Goal: Check status: Check status

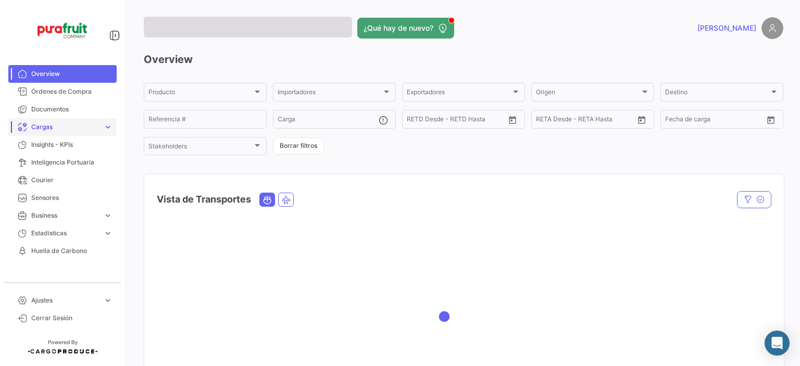
click at [48, 129] on span "Cargas" at bounding box center [65, 126] width 68 height 9
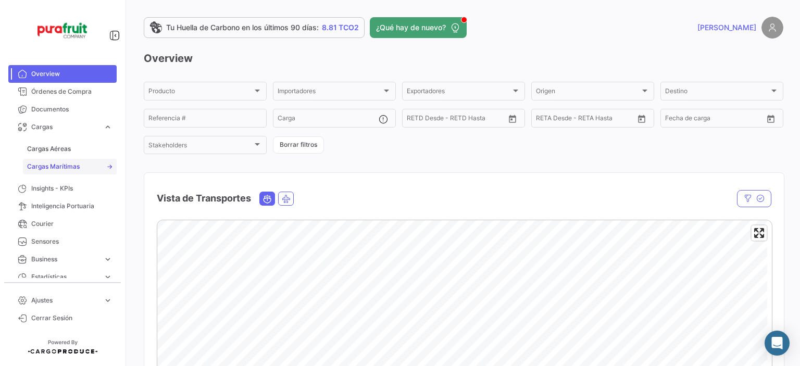
click at [48, 164] on span "Cargas Marítimas" at bounding box center [53, 166] width 53 height 9
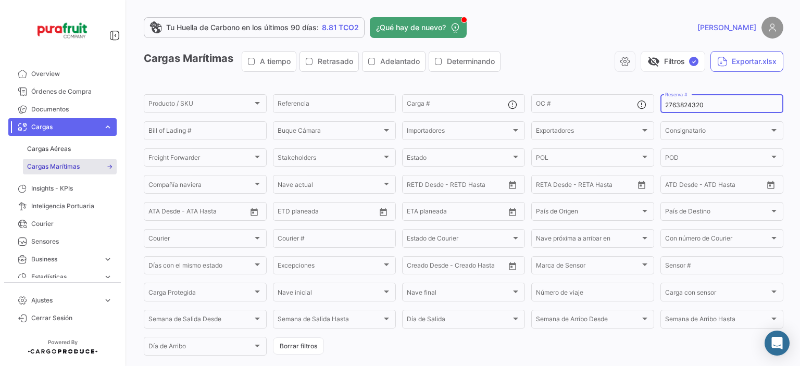
click at [710, 106] on input "2763824320" at bounding box center [721, 105] width 113 height 7
paste input "ZIMULMA00012804"
type input "ZIMULMA00012804"
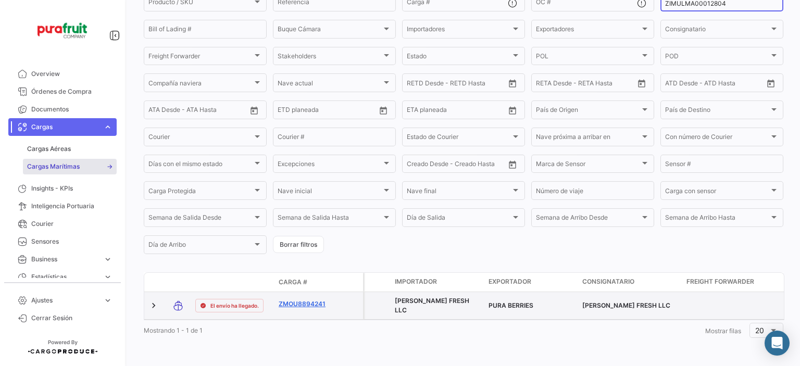
scroll to position [107, 0]
click at [294, 299] on link "ZMOU8894241" at bounding box center [306, 303] width 54 height 9
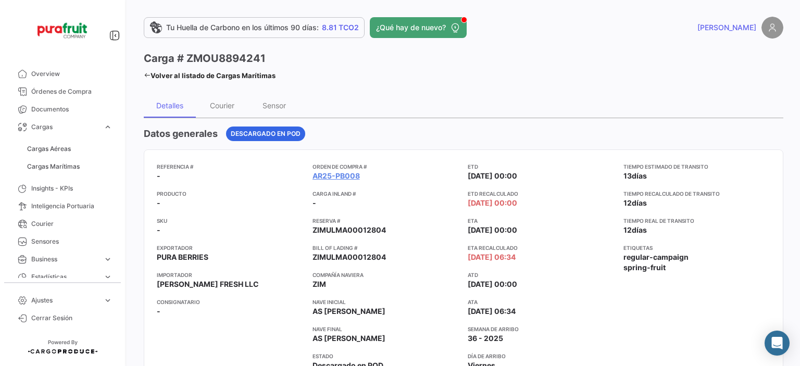
click at [574, 279] on app-card-info-label "ATD [DATE] 00:00" at bounding box center [541, 280] width 147 height 19
click at [28, 170] on span "Cargas Marítimas" at bounding box center [53, 166] width 53 height 9
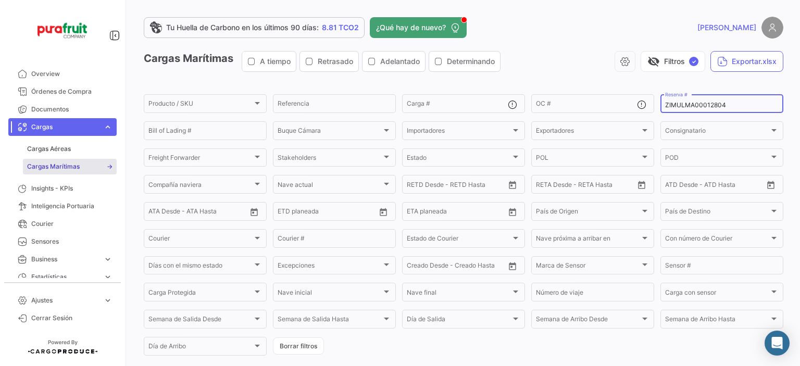
click at [677, 108] on input "ZIMULMA00012804" at bounding box center [721, 105] width 113 height 7
paste input "89"
type input "ZIMULMA00012889"
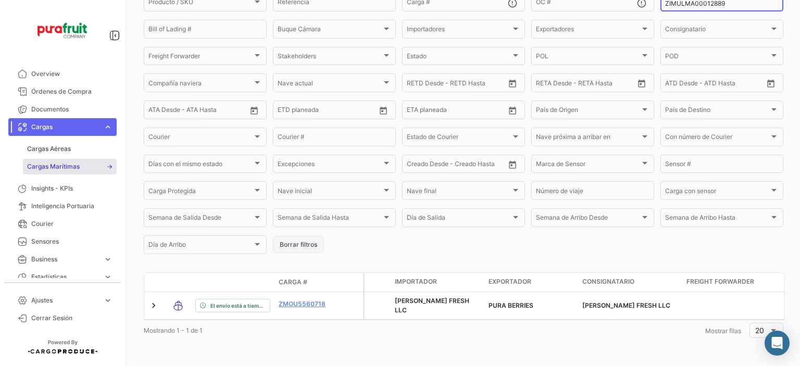
scroll to position [107, 0]
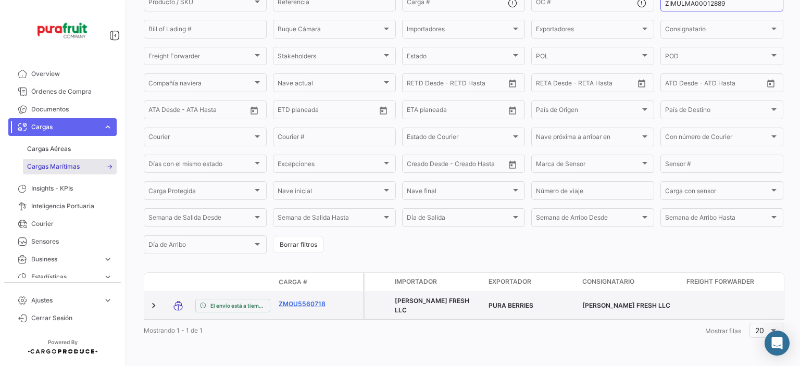
click at [299, 299] on link "ZMOU5560718" at bounding box center [306, 303] width 54 height 9
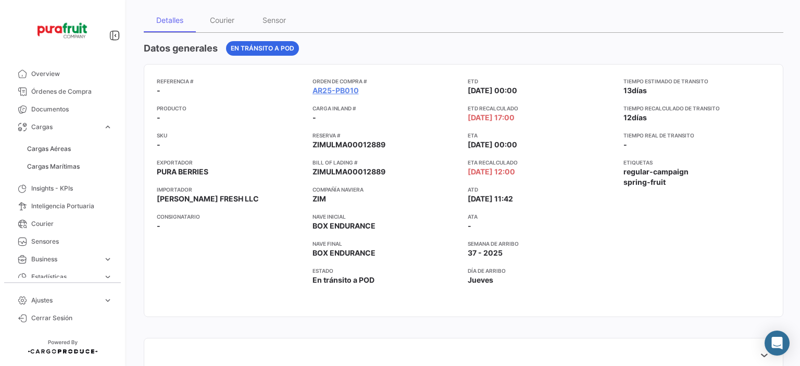
scroll to position [104, 0]
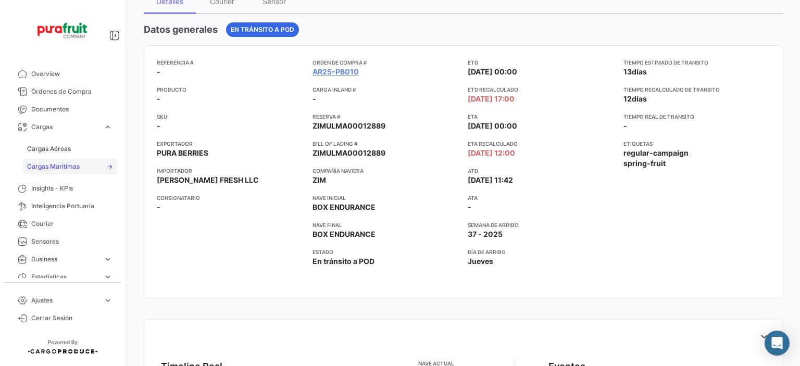
click at [82, 170] on link "Cargas Marítimas" at bounding box center [70, 167] width 94 height 16
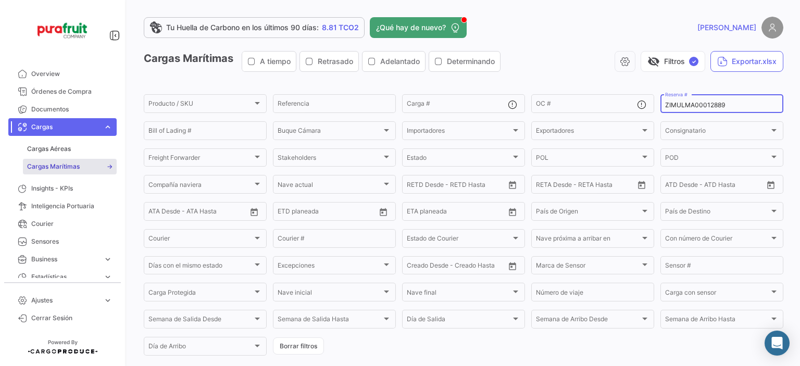
click at [665, 106] on input "ZIMULMA00012889" at bounding box center [721, 105] width 113 height 7
paste input "751500063567"
type input "751500063567"
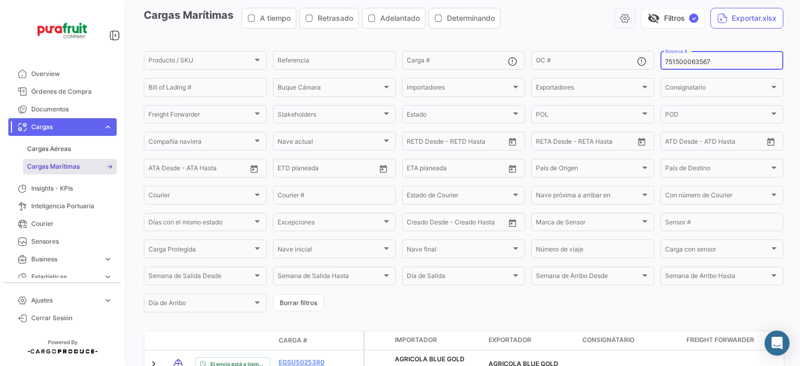
scroll to position [104, 0]
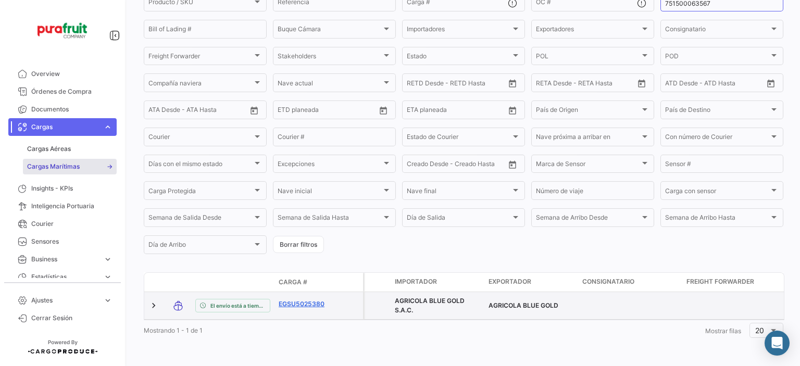
click at [309, 308] on link "EGSU5025380" at bounding box center [306, 303] width 54 height 9
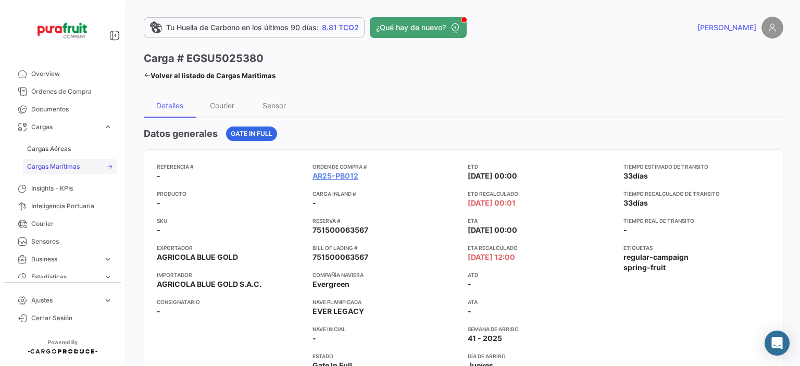
click at [48, 164] on span "Cargas Marítimas" at bounding box center [53, 166] width 53 height 9
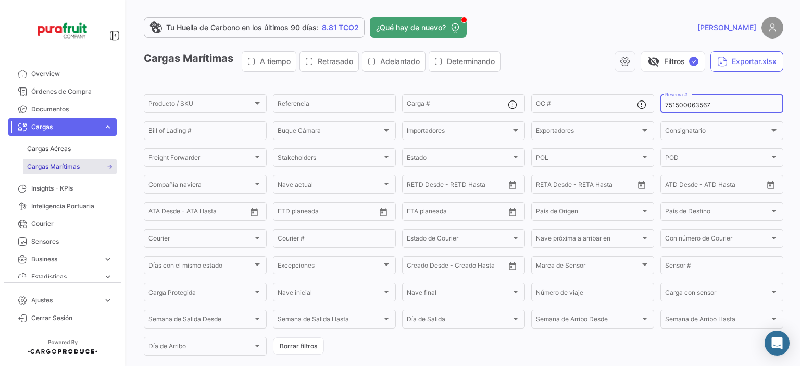
click at [671, 105] on input "751500063567" at bounding box center [721, 105] width 113 height 7
paste input "4873"
type input "751500064873"
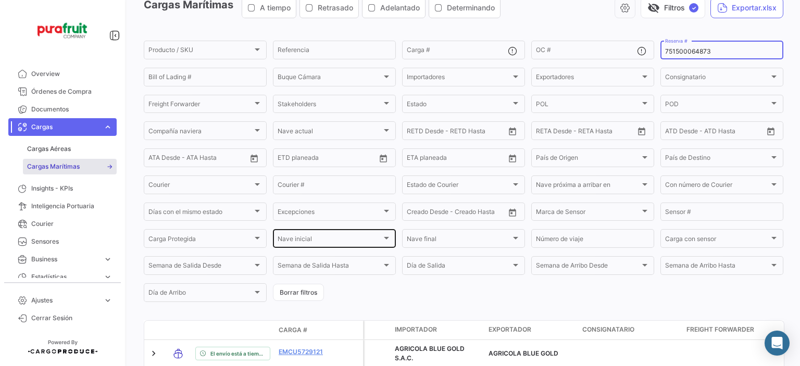
scroll to position [111, 0]
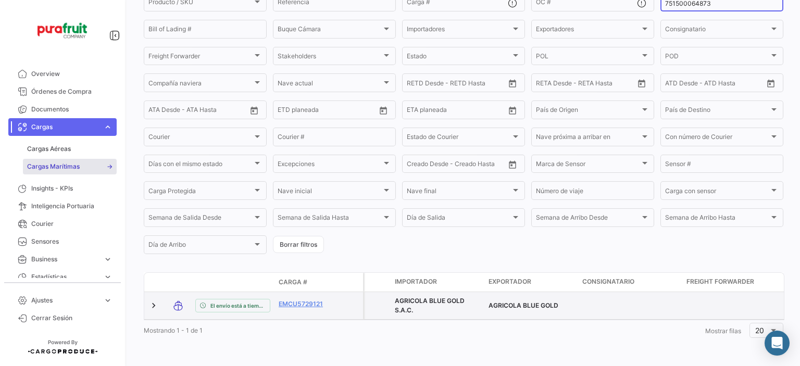
click at [309, 292] on datatable-body-cell "EMCU5729121" at bounding box center [305, 305] width 62 height 27
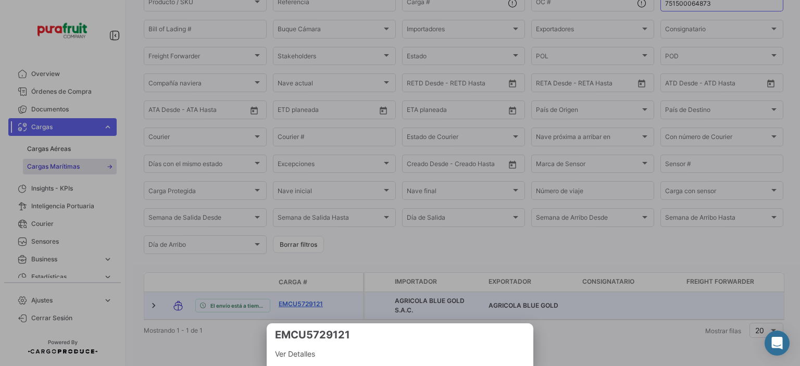
click at [308, 297] on div at bounding box center [400, 183] width 800 height 366
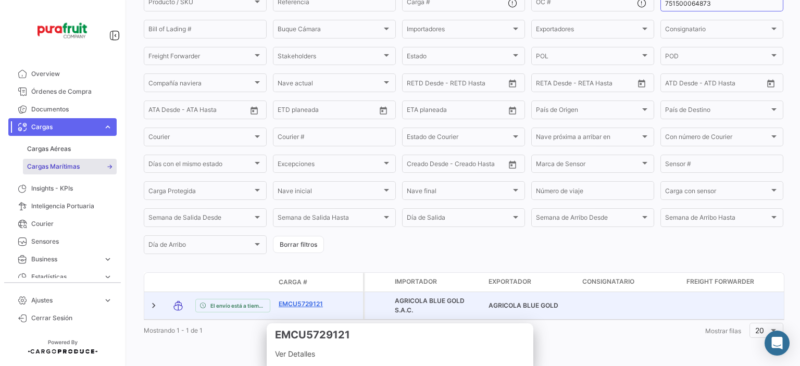
click at [308, 299] on link "EMCU5729121" at bounding box center [306, 303] width 54 height 9
